Goal: Check status: Check status

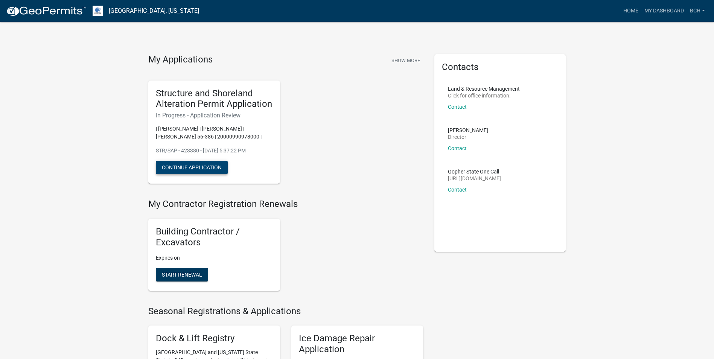
click at [192, 167] on button "Continue Application" at bounding box center [192, 168] width 72 height 14
click at [401, 58] on button "Show More" at bounding box center [405, 60] width 35 height 12
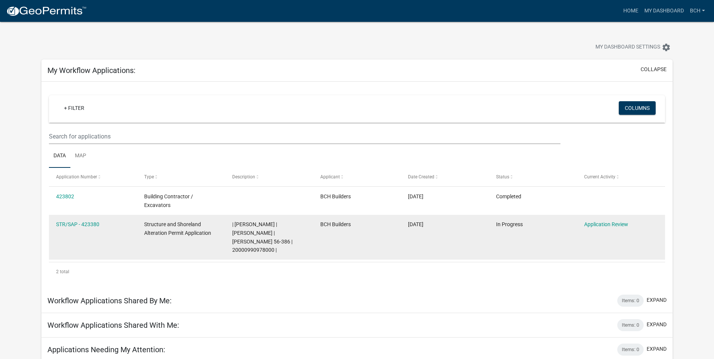
click at [345, 231] on datatable-body-cell "BCH Builders" at bounding box center [357, 237] width 88 height 45
click at [203, 231] on span "Structure and Shoreland Alteration Permit Application" at bounding box center [177, 228] width 67 height 15
drag, startPoint x: 542, startPoint y: 226, endPoint x: 499, endPoint y: 231, distance: 43.2
click at [499, 231] on datatable-body-cell "In Progress" at bounding box center [533, 237] width 88 height 45
click at [365, 238] on datatable-body-cell "BCH Builders" at bounding box center [357, 237] width 88 height 45
